Goal: Task Accomplishment & Management: Manage account settings

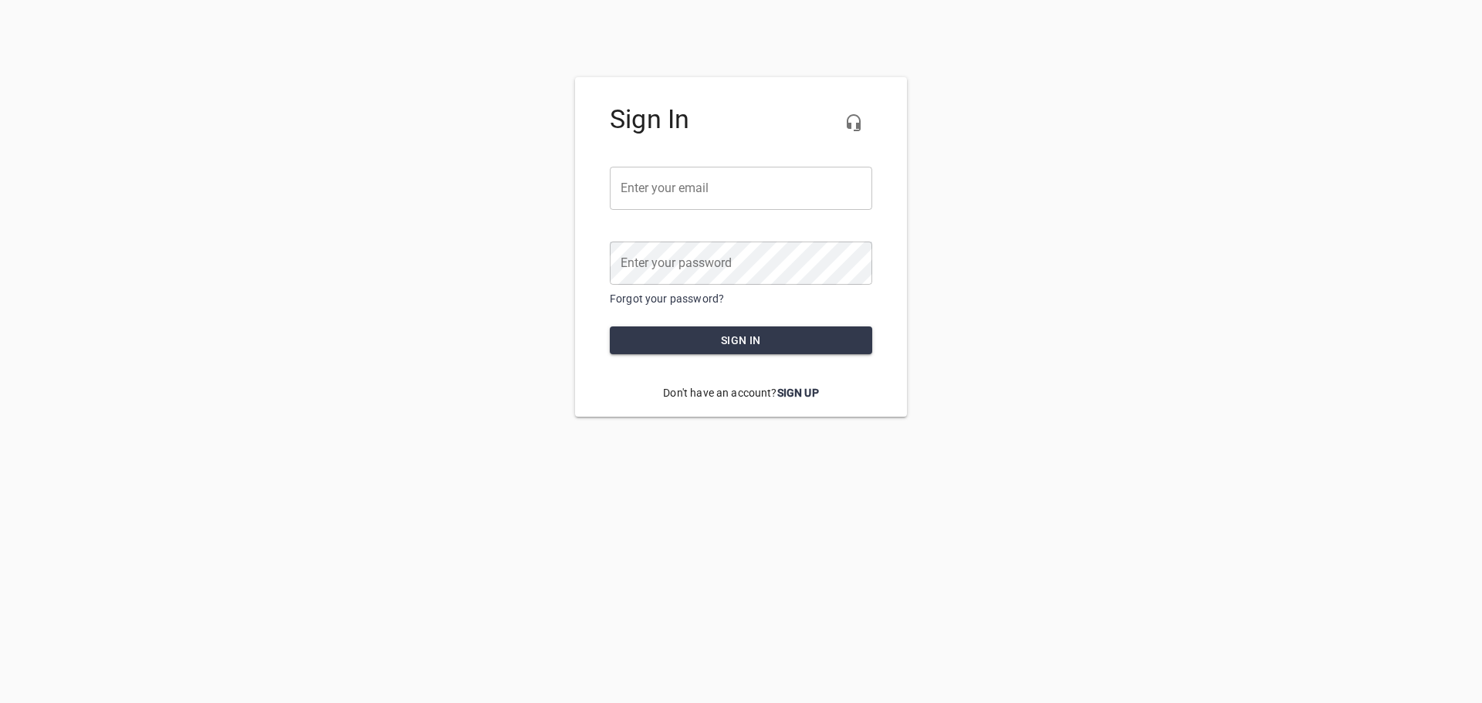
type input "[EMAIL_ADDRESS][DOMAIN_NAME]"
click at [684, 348] on span "Sign in" at bounding box center [741, 340] width 238 height 19
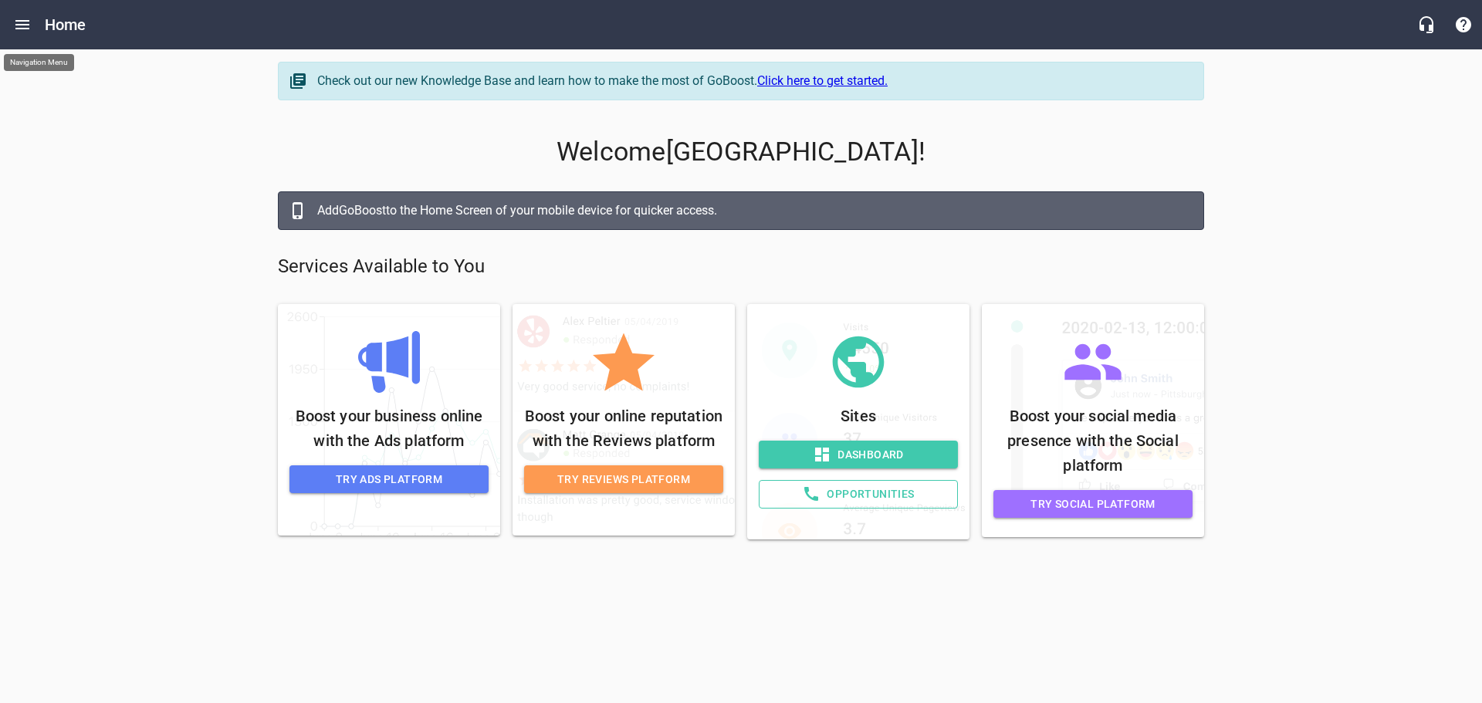
click at [36, 25] on button "Open drawer" at bounding box center [22, 24] width 37 height 37
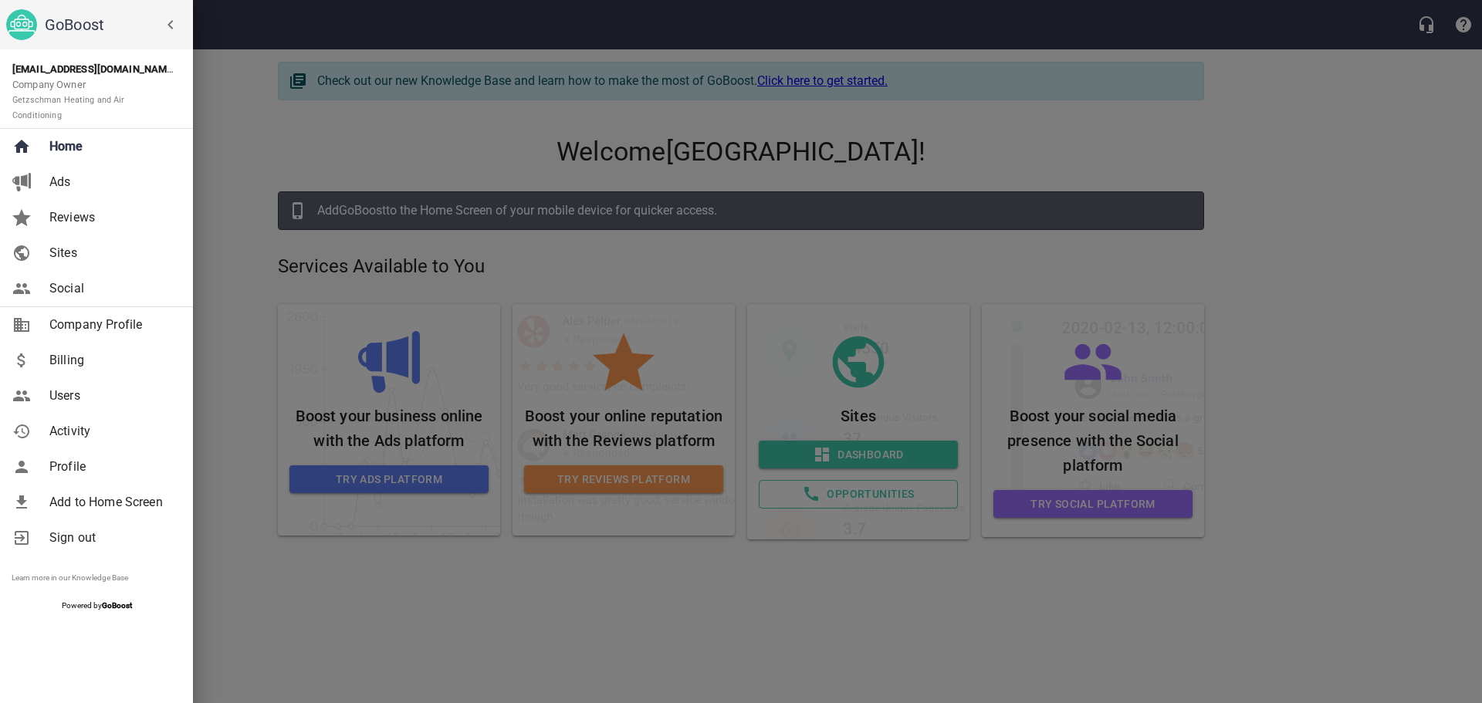
click at [88, 351] on span "Billing" at bounding box center [111, 360] width 125 height 19
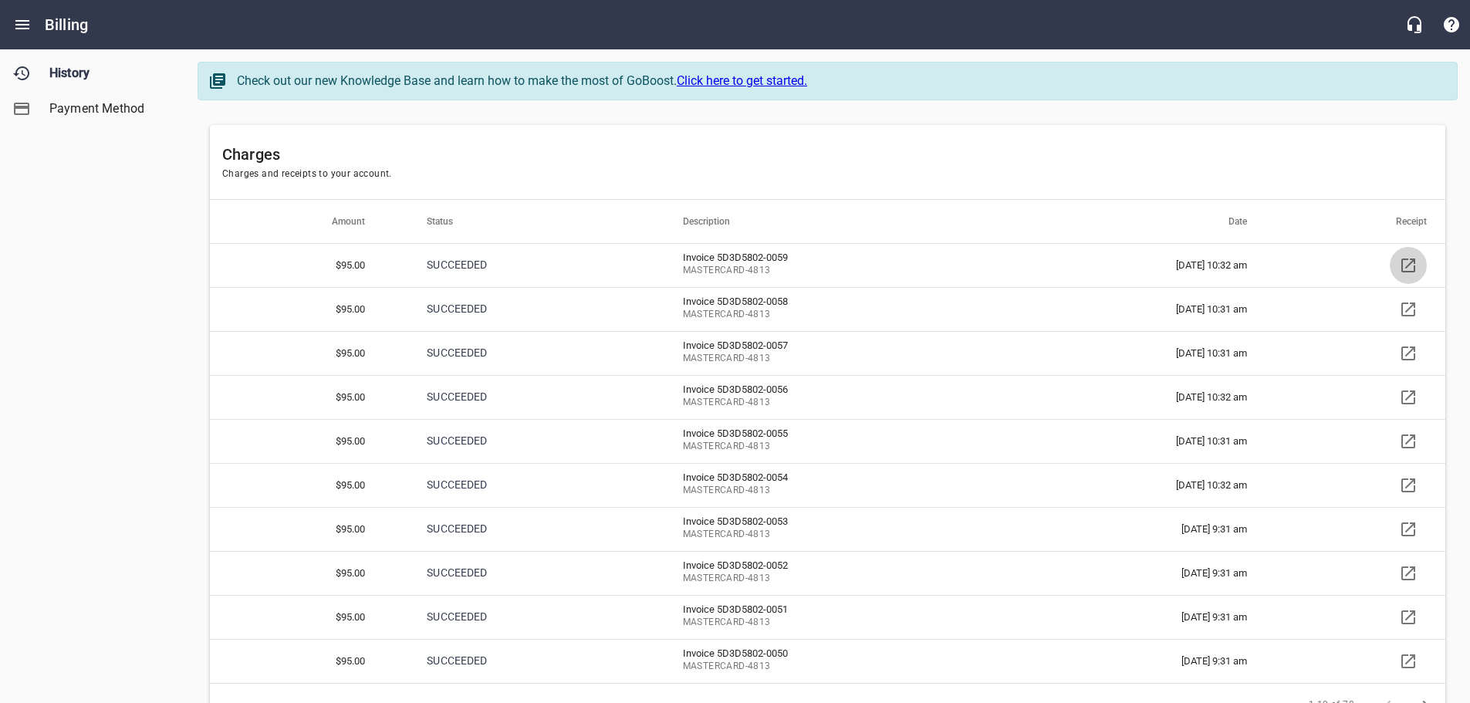
click at [1411, 276] on link at bounding box center [1408, 265] width 37 height 37
